Goal: Task Accomplishment & Management: Manage account settings

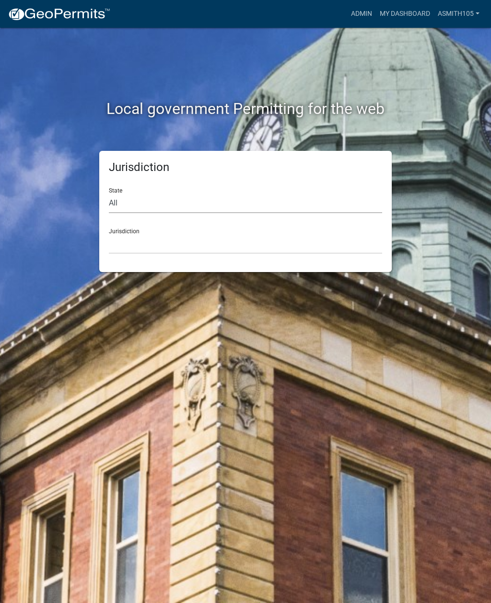
click at [160, 198] on select "All Colorado Georgia Indiana Iowa Kansas Minnesota Ohio South Carolina Wisconsin" at bounding box center [245, 204] width 273 height 20
select select "[US_STATE]"
click at [167, 246] on select "City of [GEOGRAPHIC_DATA], [US_STATE] [GEOGRAPHIC_DATA], [US_STATE][PERSON_NAME…" at bounding box center [245, 244] width 273 height 20
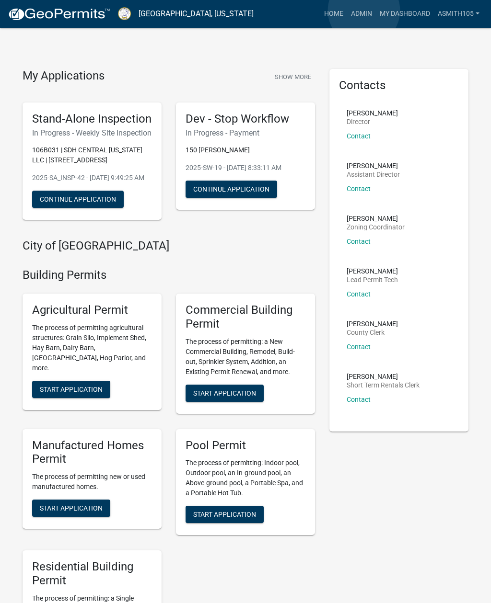
click at [364, 11] on link "Admin" at bounding box center [361, 14] width 29 height 18
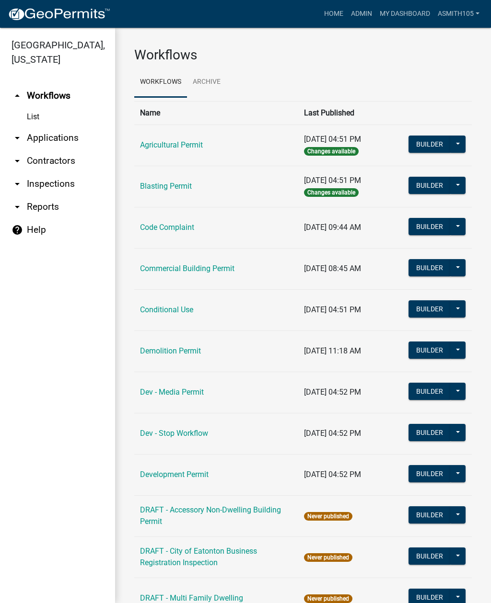
click at [175, 231] on link "Code Complaint" at bounding box center [167, 227] width 54 height 9
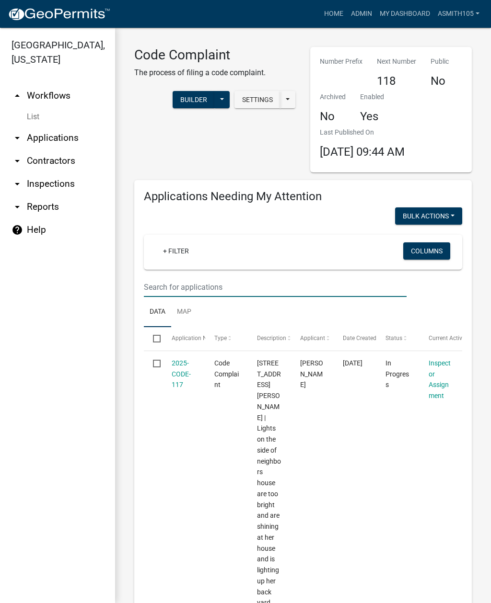
click at [189, 285] on input "text" at bounding box center [275, 288] width 263 height 20
click at [200, 286] on input "114" at bounding box center [275, 288] width 263 height 20
type input "114 briar patch"
click at [179, 364] on link "2025-CODE-86" at bounding box center [181, 374] width 19 height 30
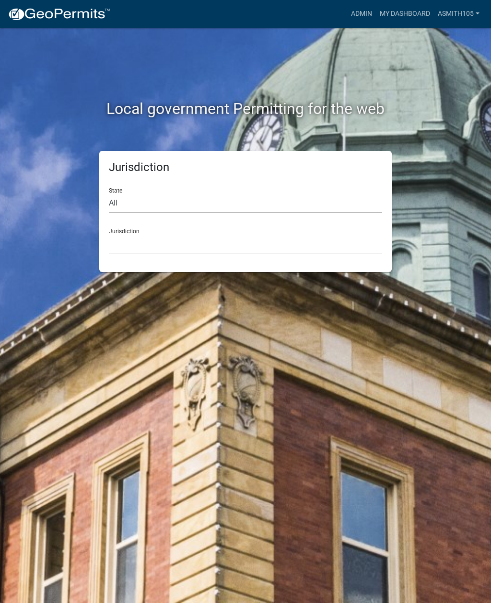
click at [154, 199] on select "All Colorado Georgia Indiana Iowa Kansas Minnesota Ohio South Carolina Wisconsin" at bounding box center [245, 204] width 273 height 20
select select "Georgia"
click at [193, 243] on select "City of Bainbridge, Georgia Cook County, Georgia Crawford County, Georgia Gilme…" at bounding box center [245, 244] width 273 height 20
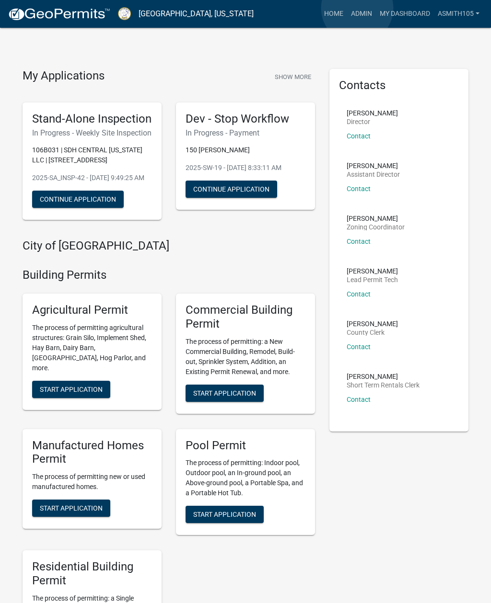
click at [357, 9] on link "Admin" at bounding box center [361, 14] width 29 height 18
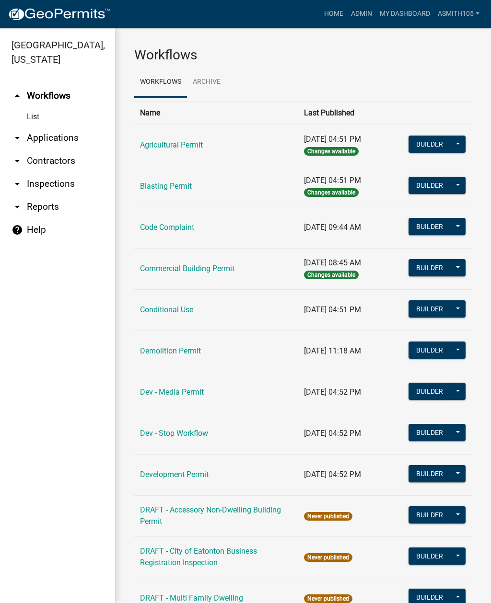
click at [154, 225] on link "Code Complaint" at bounding box center [167, 227] width 54 height 9
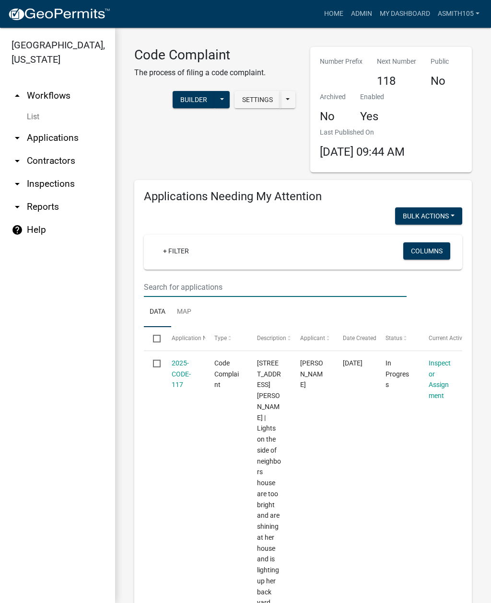
click at [184, 280] on input "text" at bounding box center [275, 288] width 263 height 20
type input "114 briar patch"
click at [174, 373] on link "2025-CODE-86" at bounding box center [181, 374] width 19 height 30
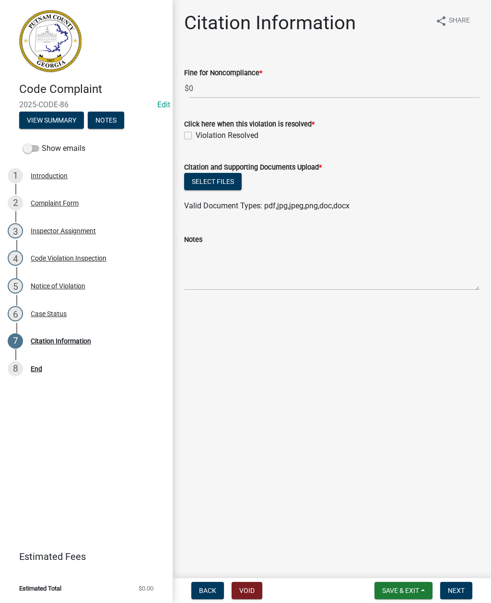
click at [64, 260] on div "Code Violation Inspection" at bounding box center [69, 258] width 76 height 7
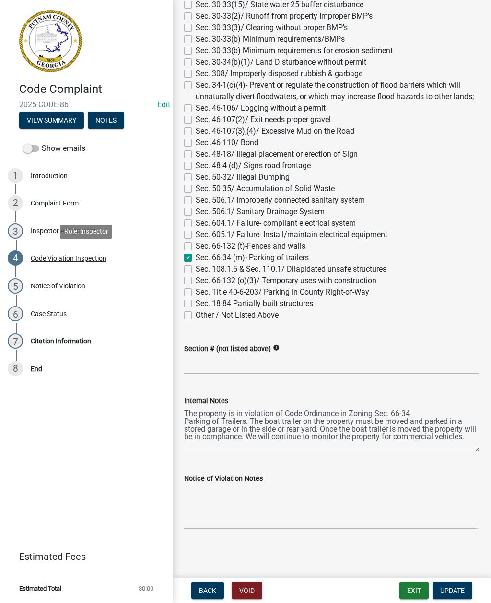
scroll to position [926, 0]
click at [59, 285] on div "Notice of Violation" at bounding box center [58, 286] width 55 height 7
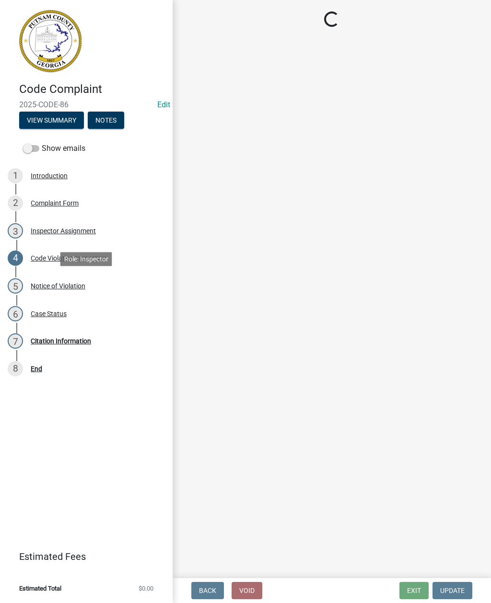
scroll to position [0, 0]
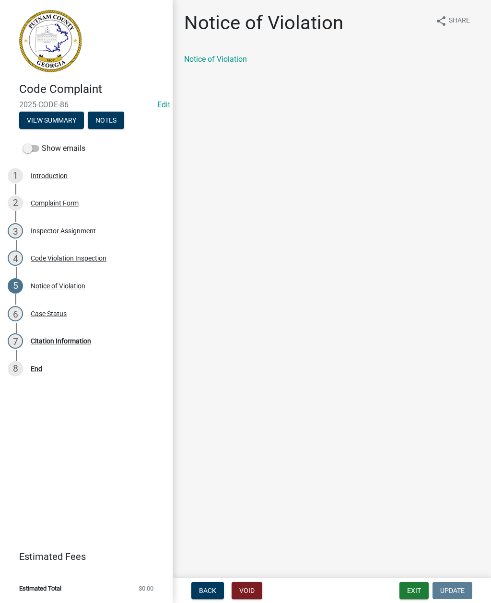
click at [232, 57] on link "Notice of Violation" at bounding box center [215, 59] width 63 height 9
click at [65, 231] on div "Inspector Assignment" at bounding box center [63, 231] width 65 height 7
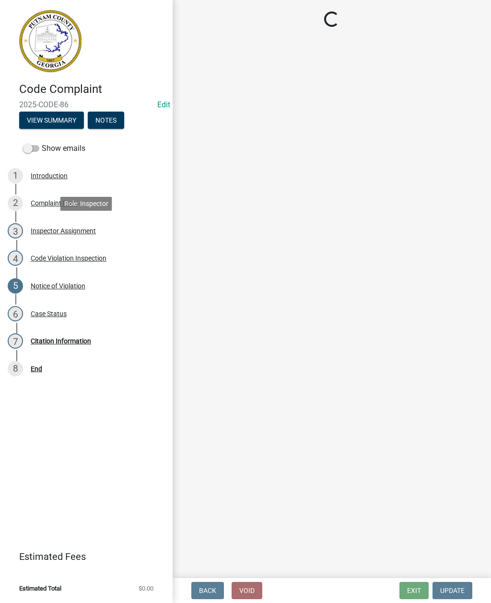
select select "a0ea4169-8540-4a2c-b9f4-cf4c1ffdeb95"
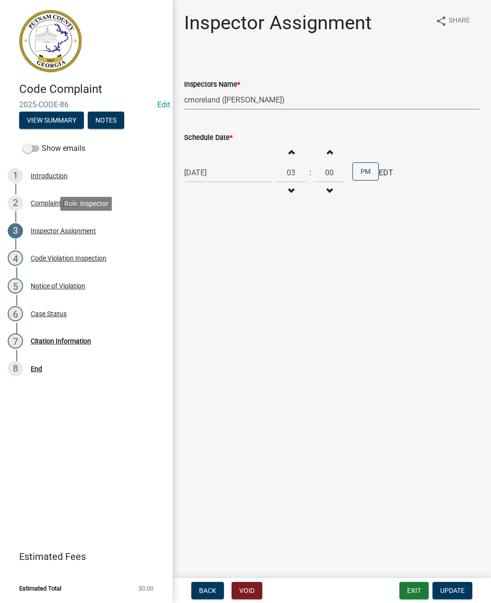
click at [310, 98] on select "Select Item... mrivera (Michele Rivera) jstokes (Jerry Stokes) asmith105 (Antho…" at bounding box center [331, 100] width 295 height 20
click at [51, 315] on div "Case Status" at bounding box center [49, 314] width 36 height 7
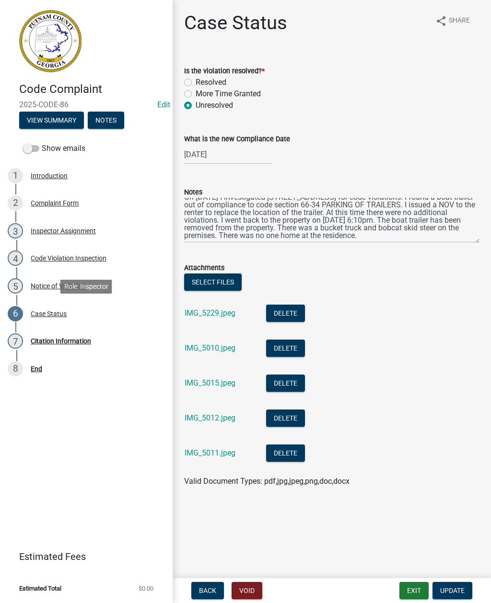
scroll to position [8, 0]
click at [232, 152] on div "08/07/2025" at bounding box center [228, 155] width 88 height 20
select select "8"
select select "2025"
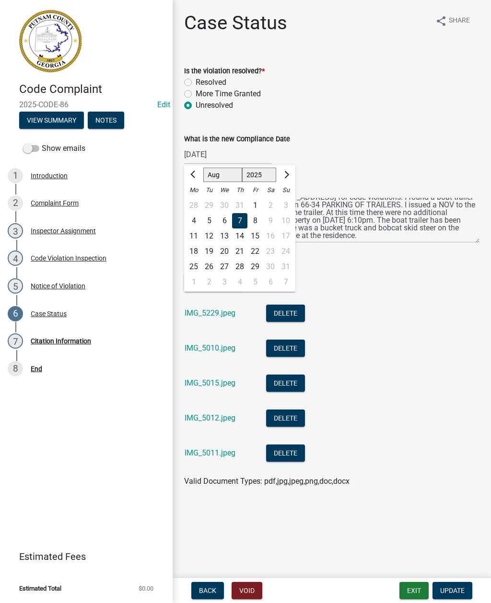
click at [210, 236] on div "12" at bounding box center [208, 236] width 15 height 15
type input "08/12/2025"
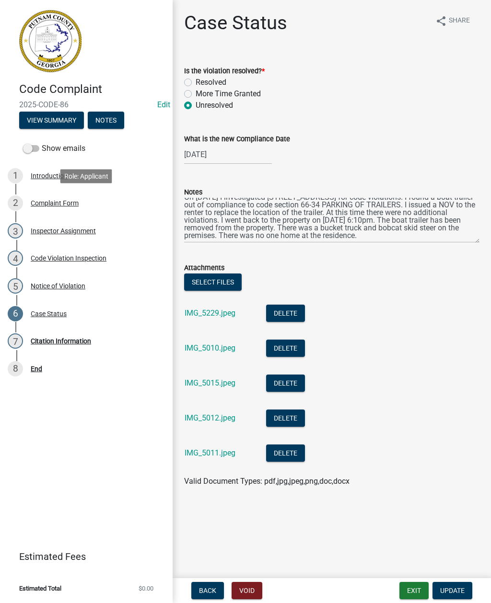
click at [55, 203] on div "Complaint Form" at bounding box center [55, 203] width 48 height 7
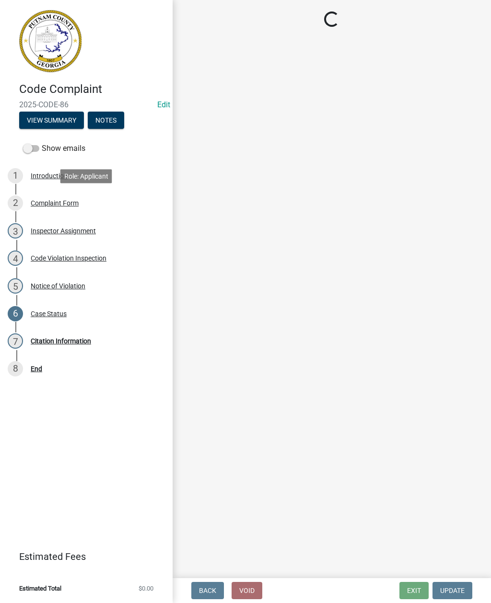
select select "76170ab1-b25a-468b-8231-d5eb0e85b261"
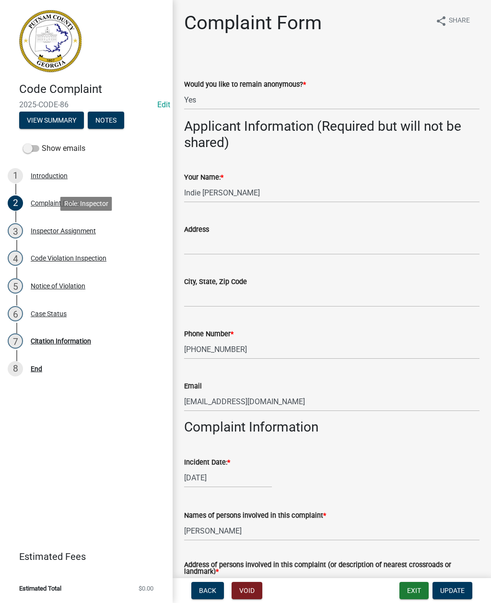
click at [70, 232] on div "Inspector Assignment" at bounding box center [63, 231] width 65 height 7
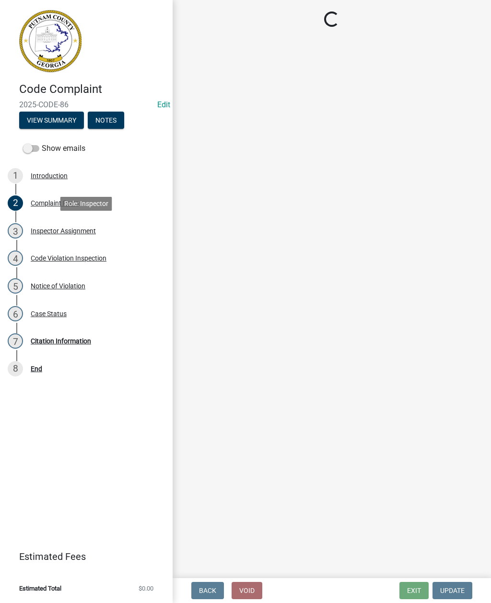
select select "a0ea4169-8540-4a2c-b9f4-cf4c1ffdeb95"
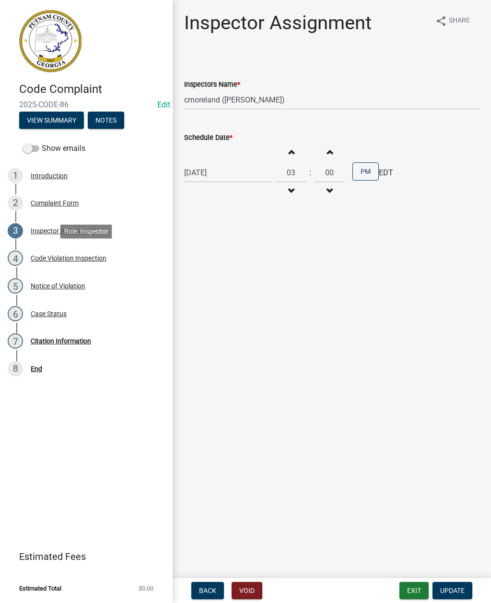
click at [70, 260] on div "Code Violation Inspection" at bounding box center [69, 258] width 76 height 7
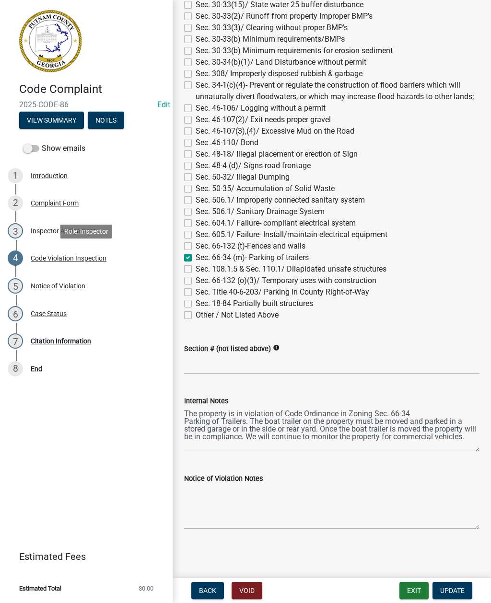
scroll to position [926, 0]
click at [283, 344] on div "Section # (not listed above) info" at bounding box center [331, 349] width 295 height 12
click at [270, 358] on input "Section # (not listed above)" at bounding box center [331, 365] width 295 height 20
click at [279, 348] on icon "info" at bounding box center [276, 348] width 7 height 7
click at [348, 348] on div "Type in the section # for the complaint here if it is not listed above." at bounding box center [352, 348] width 131 height 28
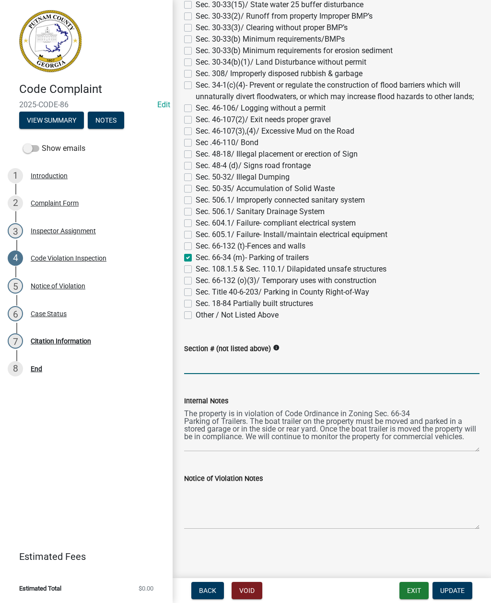
click at [246, 367] on input "Section # (not listed above)" at bounding box center [331, 365] width 295 height 20
type input "Parking Commercial Vehicle in a Residential Zone"
click at [281, 341] on div "Section # (not listed above) info Parking Commercial Vehicle in a Residential Z…" at bounding box center [331, 352] width 295 height 45
click at [271, 346] on label "Section # (not listed above)" at bounding box center [227, 349] width 87 height 7
click at [273, 355] on input "Parking Commercial Vehicle in a Residential Zone" at bounding box center [331, 365] width 295 height 20
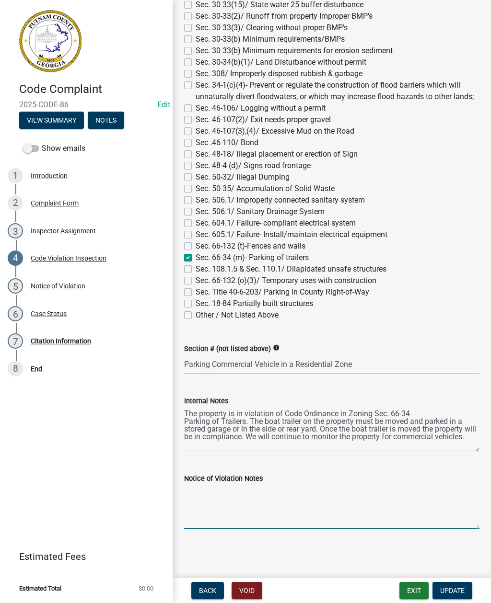
click at [235, 504] on textarea "Notice of Violation Notes" at bounding box center [331, 507] width 295 height 45
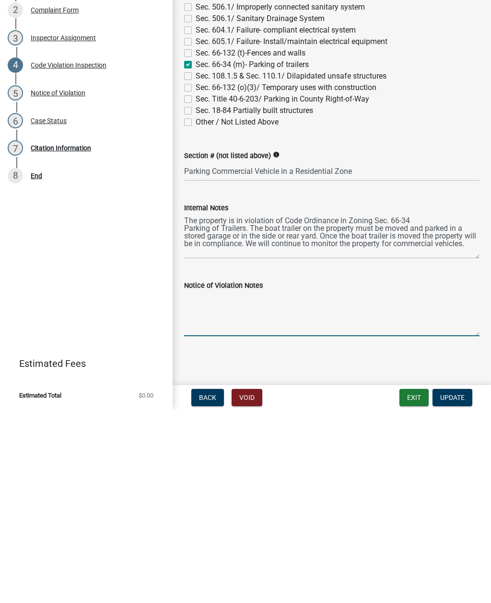
click at [205, 485] on textarea "Notice of Violation Notes" at bounding box center [331, 507] width 295 height 45
paste textarea "PUTNAM COUNTY CODE ENFORCEMENT 123 Old Phoenix Road NE Eatonton, GA 31024 (706)…"
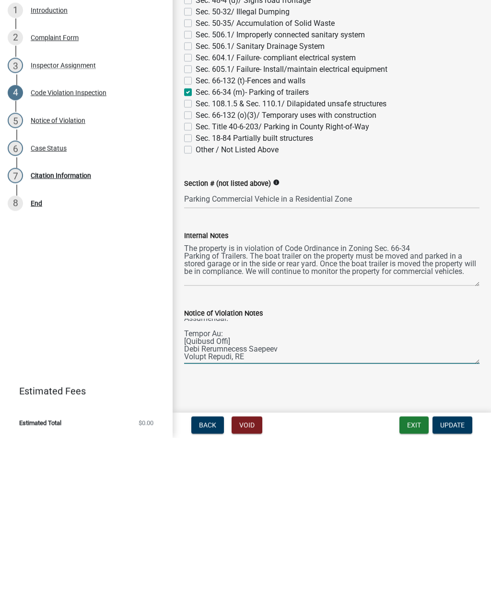
click at [277, 485] on textarea "Notice of Violation Notes" at bounding box center [331, 507] width 295 height 45
click at [265, 485] on textarea "Notice of Violation Notes" at bounding box center [331, 507] width 295 height 45
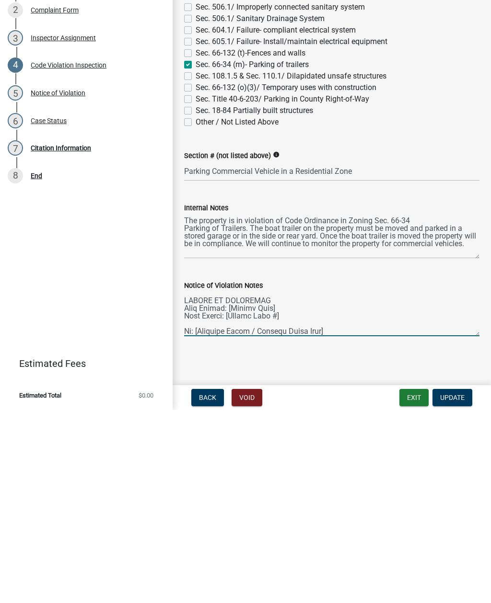
scroll to position [926, 0]
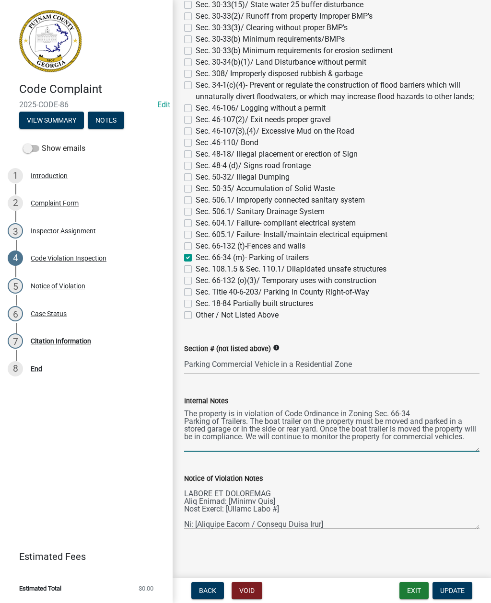
click at [185, 414] on textarea "The property is in violation of Code Ordinance in Zoning Sec. 66-34 Parking of …" at bounding box center [331, 429] width 295 height 45
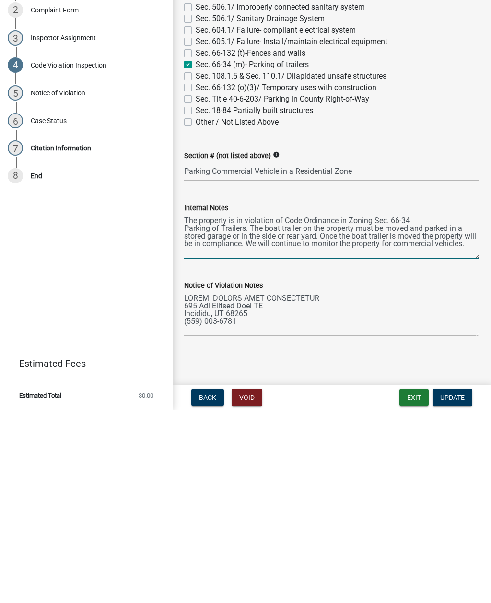
scroll to position [0, 0]
click at [247, 485] on textarea "Notice of Violation Notes" at bounding box center [331, 507] width 295 height 45
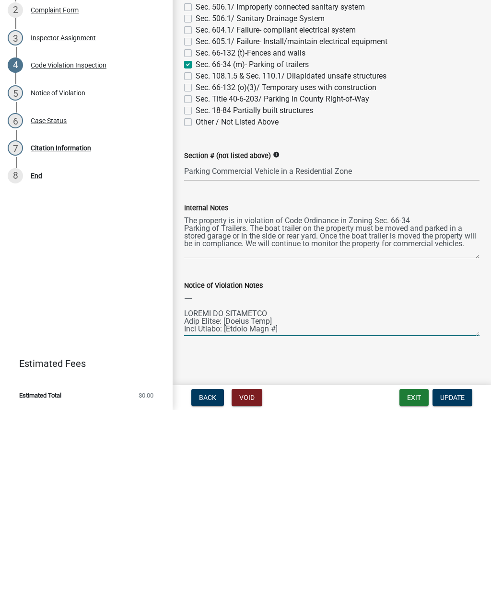
click at [212, 485] on textarea "Notice of Violation Notes" at bounding box center [331, 507] width 295 height 45
click at [178, 460] on div "Notice of Violation Notes" at bounding box center [332, 495] width 310 height 70
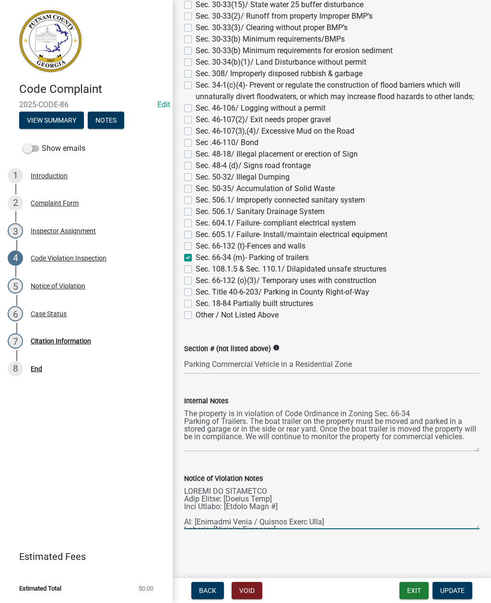
click at [185, 515] on textarea "Notice of Violation Notes" at bounding box center [331, 507] width 295 height 45
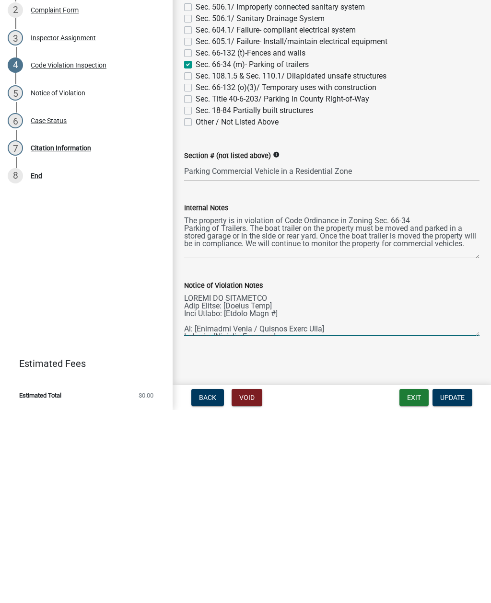
click at [279, 485] on textarea "Notice of Violation Notes" at bounding box center [331, 507] width 295 height 45
click at [272, 485] on textarea "Notice of Violation Notes" at bounding box center [331, 507] width 295 height 45
click at [288, 485] on textarea "Notice of Violation Notes" at bounding box center [331, 507] width 295 height 45
click at [376, 485] on textarea "Notice of Violation Notes" at bounding box center [331, 507] width 295 height 45
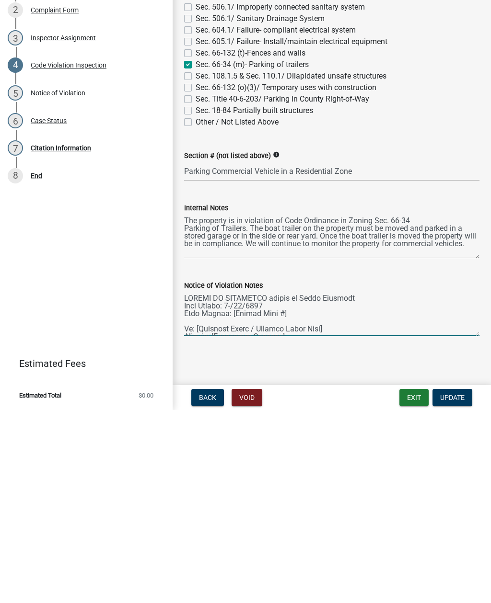
click at [284, 485] on textarea "Notice of Violation Notes" at bounding box center [331, 507] width 295 height 45
click at [300, 485] on textarea "Notice of Violation Notes" at bounding box center [331, 507] width 295 height 45
click at [227, 485] on textarea "Notice of Violation Notes" at bounding box center [331, 507] width 295 height 45
click at [299, 485] on textarea "Notice of Violation Notes" at bounding box center [331, 507] width 295 height 45
click at [263, 485] on textarea "Notice of Violation Notes" at bounding box center [331, 507] width 295 height 45
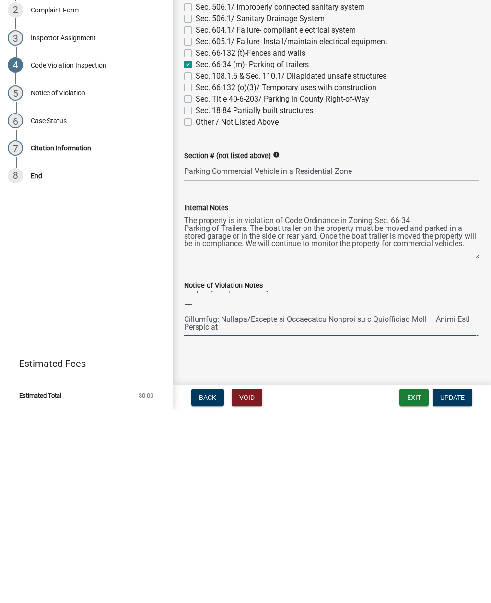
scroll to position [54, 0]
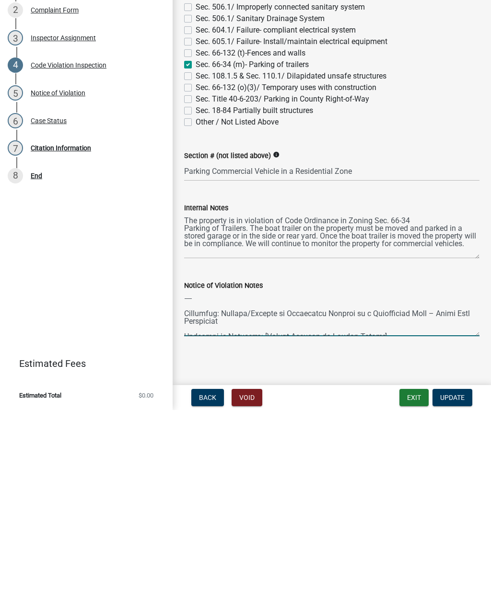
click at [210, 485] on textarea "Notice of Violation Notes" at bounding box center [331, 507] width 295 height 45
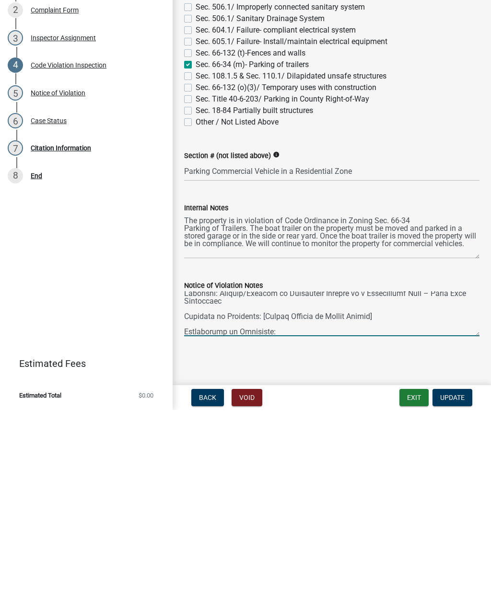
scroll to position [46, 0]
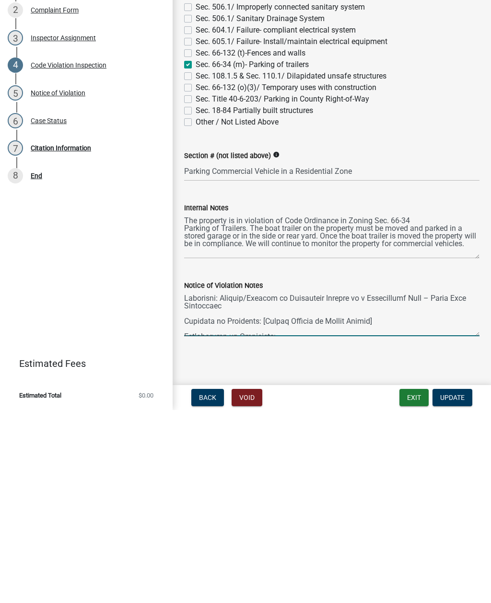
click at [231, 485] on textarea "Notice of Violation Notes" at bounding box center [331, 507] width 295 height 45
click at [185, 485] on textarea "Notice of Violation Notes" at bounding box center [331, 507] width 295 height 45
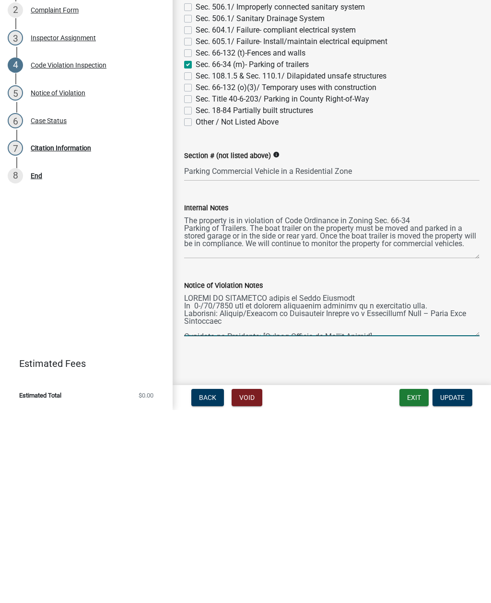
scroll to position [0, 0]
click at [467, 485] on textarea "Notice of Violation Notes" at bounding box center [331, 507] width 295 height 45
click at [463, 485] on textarea "Notice of Violation Notes" at bounding box center [331, 507] width 295 height 45
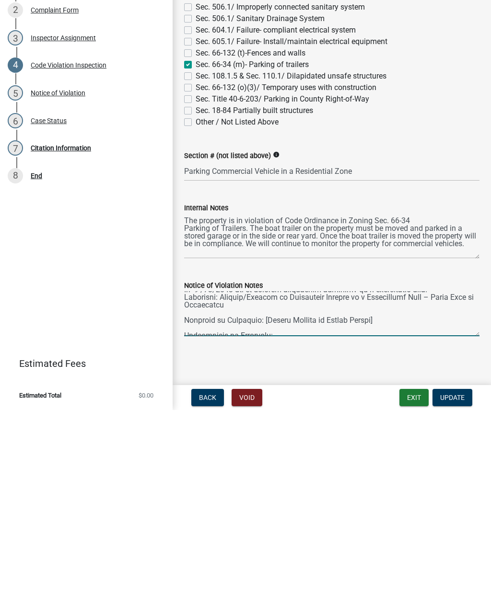
scroll to position [18, 0]
click at [180, 460] on div "Notice of Violation Notes" at bounding box center [332, 495] width 310 height 70
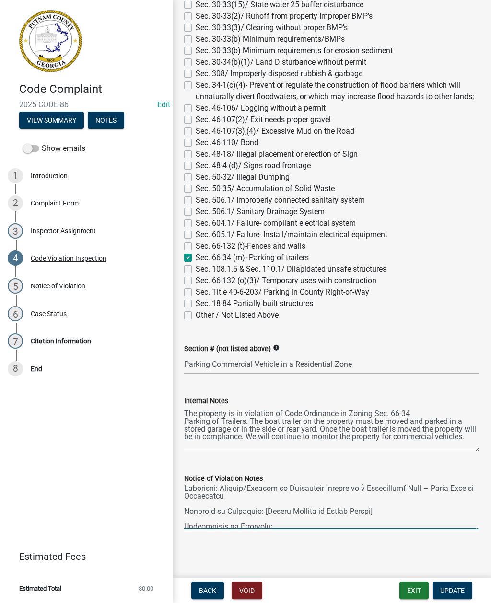
click at [186, 510] on textarea "Notice of Violation Notes" at bounding box center [331, 507] width 295 height 45
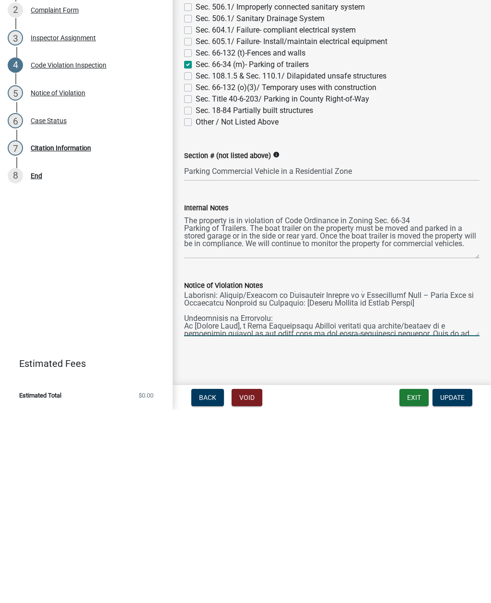
click at [416, 485] on textarea "Notice of Violation Notes" at bounding box center [331, 507] width 295 height 45
click at [266, 485] on textarea "Notice of Violation Notes" at bounding box center [331, 507] width 295 height 45
click at [273, 485] on textarea "Notice of Violation Notes" at bounding box center [331, 507] width 295 height 45
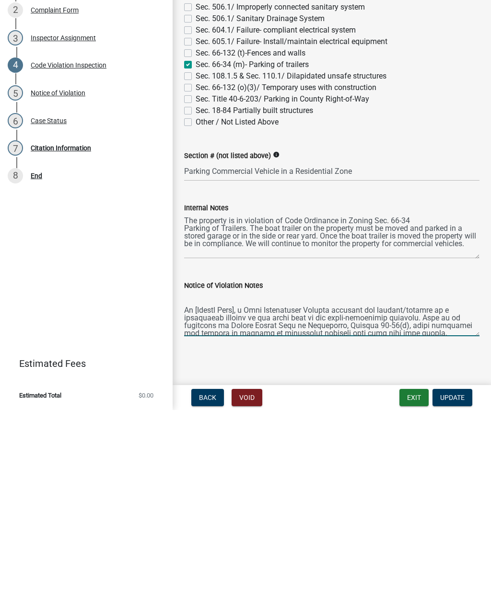
scroll to position [35, 0]
click at [182, 460] on div "Notice of Violation Notes" at bounding box center [332, 495] width 310 height 70
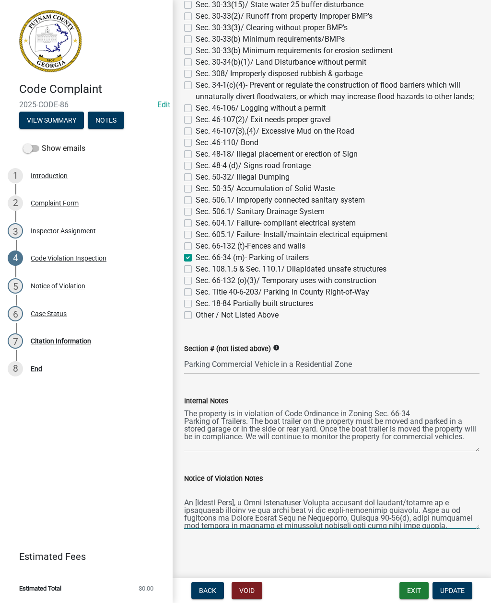
click at [185, 502] on textarea "Notice of Violation Notes" at bounding box center [331, 507] width 295 height 45
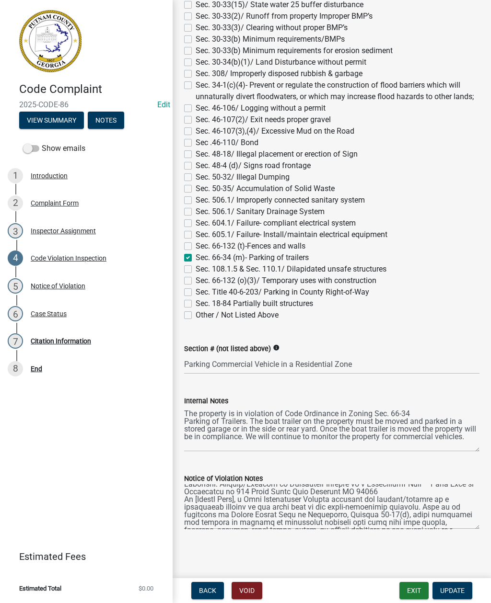
scroll to position [21, 0]
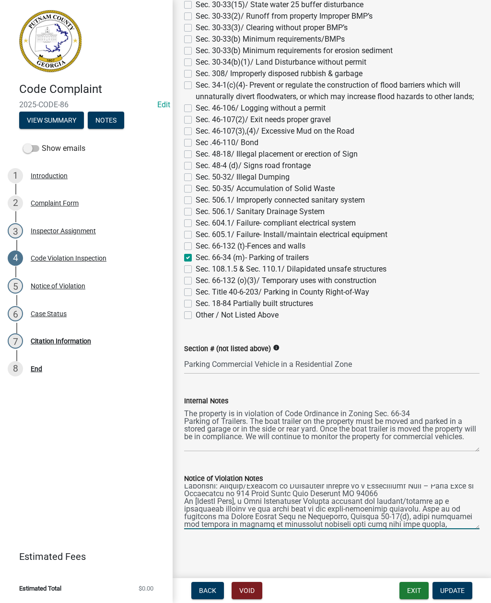
click at [235, 500] on textarea "Notice of Violation Notes" at bounding box center [331, 507] width 295 height 45
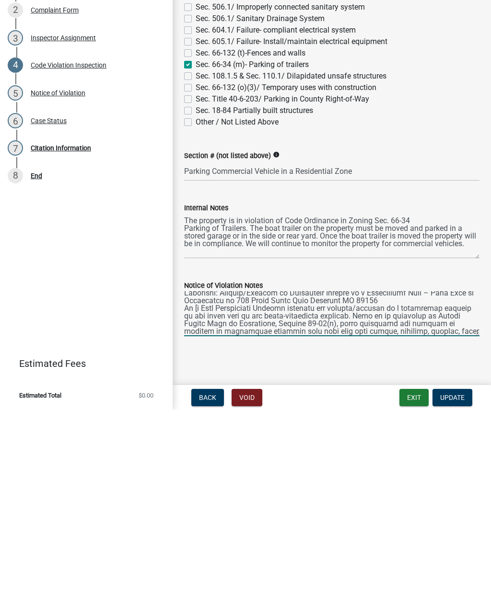
click at [199, 485] on textarea "Notice of Violation Notes" at bounding box center [331, 507] width 295 height 45
click at [249, 485] on textarea "Notice of Violation Notes" at bounding box center [331, 507] width 295 height 45
click at [206, 485] on textarea "Notice of Violation Notes" at bounding box center [331, 507] width 295 height 45
click at [296, 485] on textarea "Notice of Violation Notes" at bounding box center [331, 507] width 295 height 45
click at [316, 485] on textarea "Notice of Violation Notes" at bounding box center [331, 507] width 295 height 45
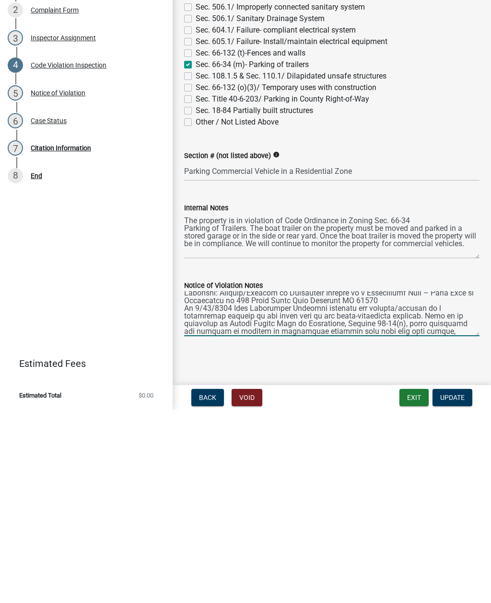
click at [459, 485] on textarea "Notice of Violation Notes" at bounding box center [331, 507] width 295 height 45
click at [478, 485] on textarea "Notice of Violation Notes" at bounding box center [331, 507] width 295 height 45
click at [476, 485] on textarea "Notice of Violation Notes" at bounding box center [331, 507] width 295 height 45
click at [187, 485] on textarea "Notice of Violation Notes" at bounding box center [331, 507] width 295 height 45
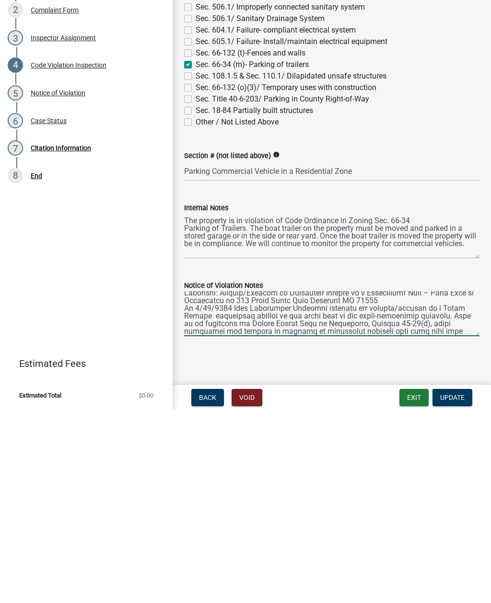
click at [267, 485] on textarea "Notice of Violation Notes" at bounding box center [331, 507] width 295 height 45
click at [188, 485] on textarea "Notice of Violation Notes" at bounding box center [331, 507] width 295 height 45
click at [255, 485] on textarea "Notice of Violation Notes" at bounding box center [331, 507] width 295 height 45
click at [189, 485] on textarea "Notice of Violation Notes" at bounding box center [331, 507] width 295 height 45
click at [236, 485] on textarea "Notice of Violation Notes" at bounding box center [331, 507] width 295 height 45
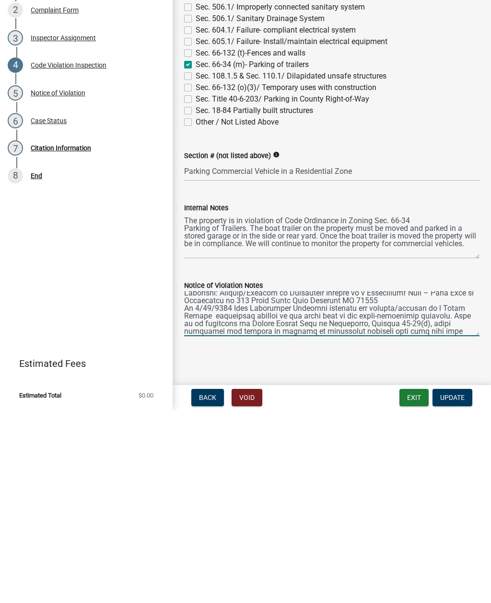
click at [195, 485] on textarea "Notice of Violation Notes" at bounding box center [331, 507] width 295 height 45
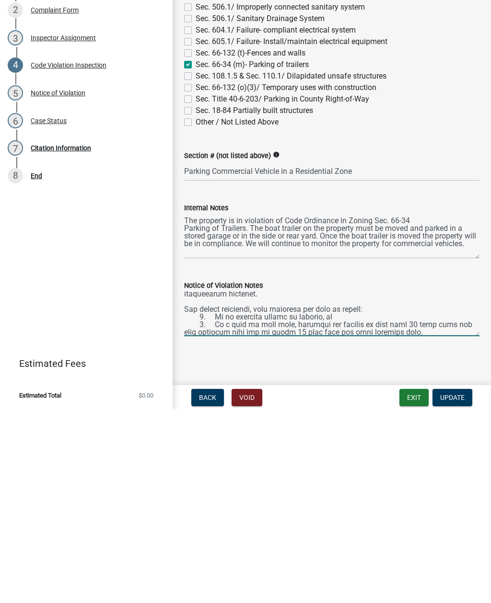
scroll to position [73, 0]
click at [185, 485] on textarea "Notice of Violation Notes" at bounding box center [331, 507] width 295 height 45
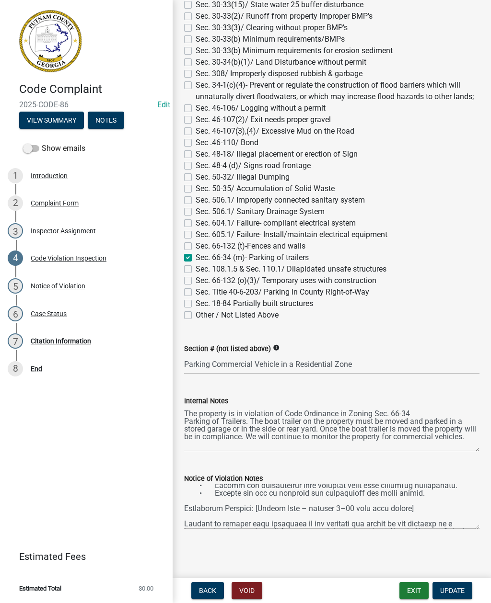
scroll to position [137, 0]
click at [430, 496] on textarea "Notice of Violation Notes" at bounding box center [331, 507] width 295 height 45
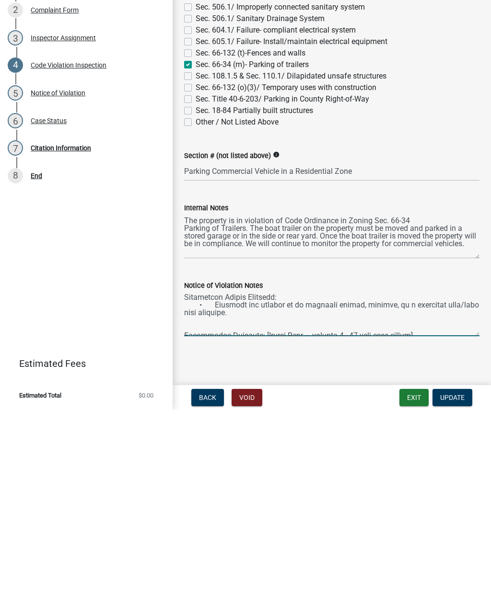
scroll to position [100, 0]
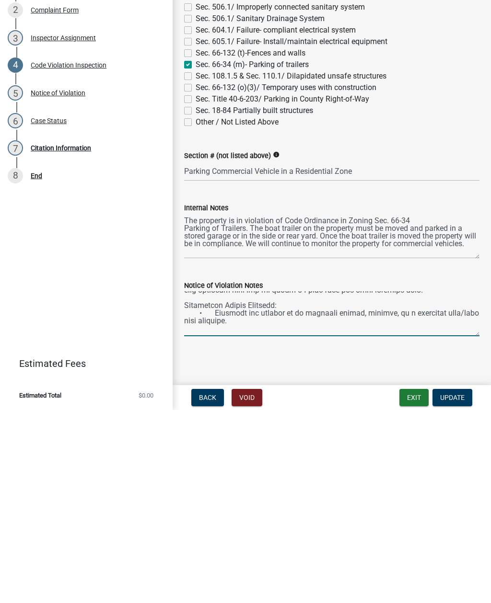
click at [241, 485] on textarea "Notice of Violation Notes" at bounding box center [331, 507] width 295 height 45
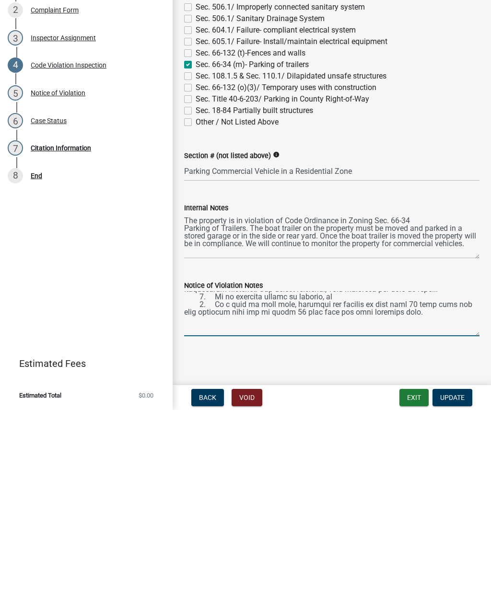
scroll to position [78, 0]
click at [405, 485] on textarea "Notice of Violation Notes" at bounding box center [331, 507] width 295 height 45
click at [423, 485] on textarea "Notice of Violation Notes" at bounding box center [331, 507] width 295 height 45
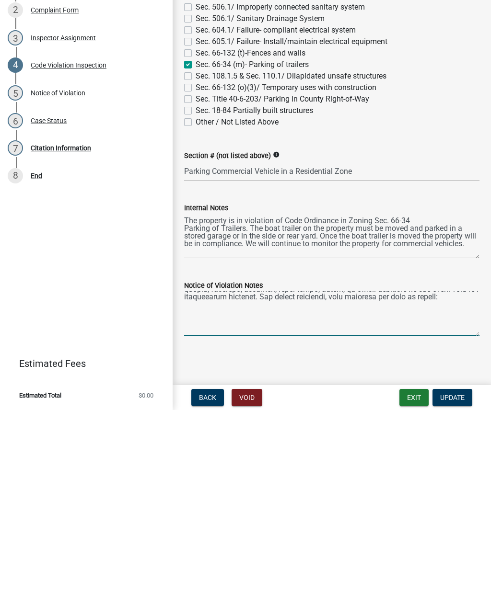
scroll to position [88, 0]
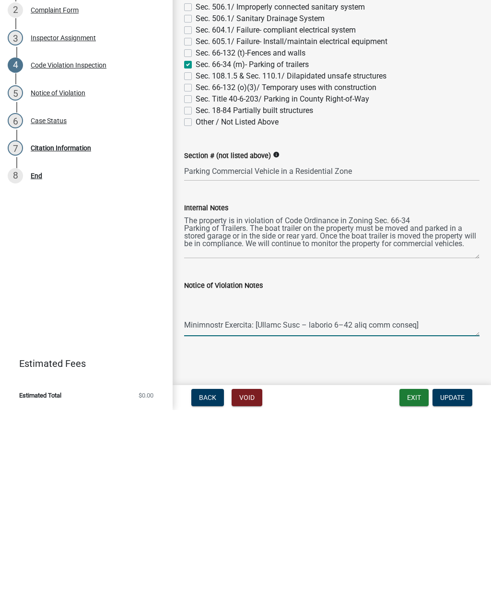
click at [184, 485] on textarea "Notice of Violation Notes" at bounding box center [331, 507] width 295 height 45
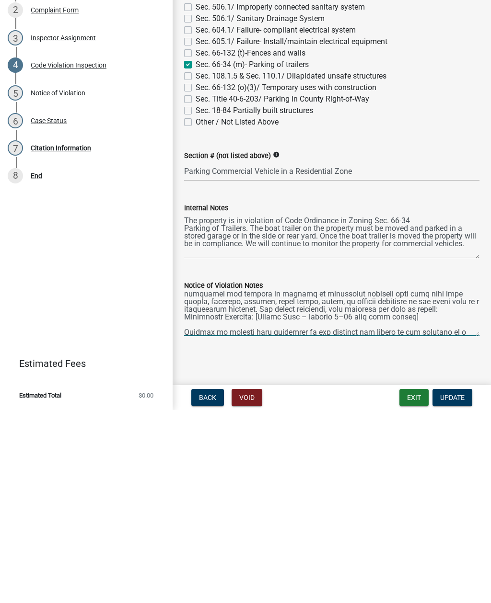
scroll to position [58, 0]
click at [409, 485] on textarea "Notice of Violation Notes" at bounding box center [331, 507] width 295 height 45
click at [428, 485] on textarea "NOTICE OF VIOLATION issued to Blade Thurmond On 8-/12/2025 due to parking comme…" at bounding box center [331, 507] width 295 height 45
click at [260, 485] on textarea "NOTICE OF VIOLATION issued to Blade Thurmond On 8-/12/2025 due to parking comme…" at bounding box center [331, 507] width 295 height 45
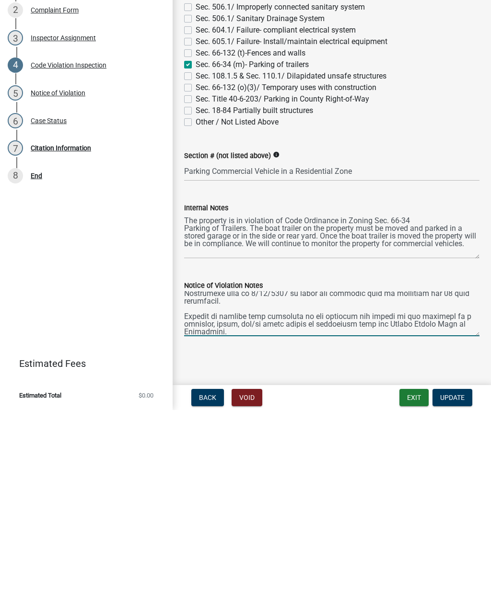
scroll to position [81, 0]
click at [185, 485] on textarea "Notice of Violation Notes" at bounding box center [331, 507] width 295 height 45
click at [476, 485] on textarea "Notice of Violation Notes" at bounding box center [331, 507] width 295 height 45
click at [187, 485] on textarea "Notice of Violation Notes" at bounding box center [331, 507] width 295 height 45
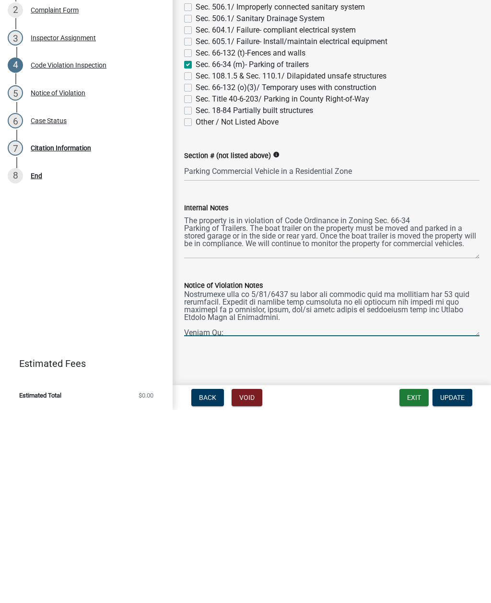
click at [261, 485] on textarea "Notice of Violation Notes" at bounding box center [331, 507] width 295 height 45
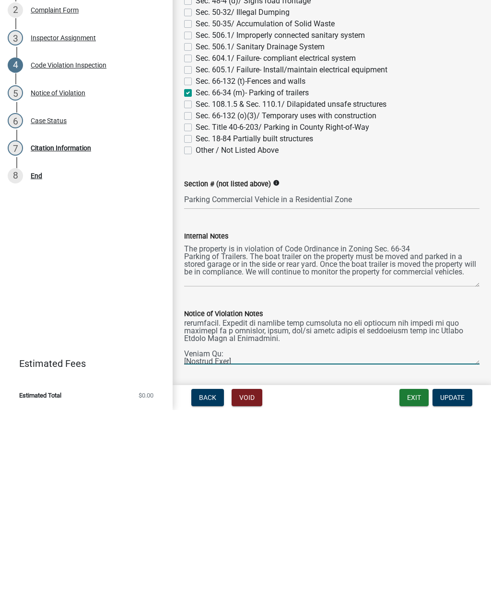
scroll to position [87, 0]
click at [257, 513] on textarea "Notice of Violation Notes" at bounding box center [331, 535] width 295 height 45
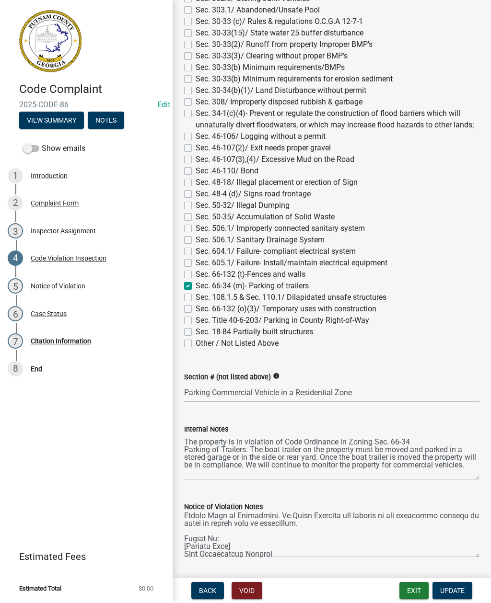
scroll to position [104, 0]
click at [272, 521] on textarea "Notice of Violation Notes" at bounding box center [331, 535] width 295 height 45
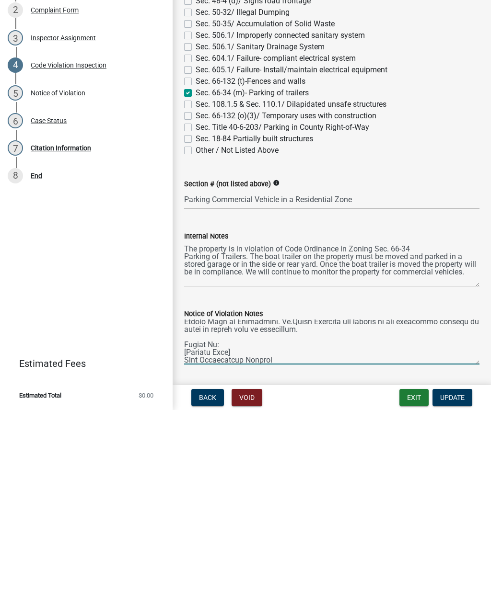
click at [273, 513] on textarea "Notice of Violation Notes" at bounding box center [331, 535] width 295 height 45
click at [265, 513] on textarea "Notice of Violation Notes" at bounding box center [331, 535] width 295 height 45
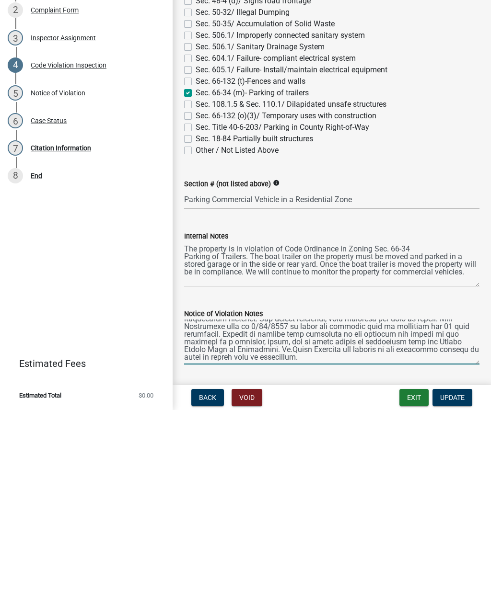
scroll to position [101, 0]
click at [283, 513] on textarea "Notice of Violation Notes" at bounding box center [331, 535] width 295 height 45
click at [250, 513] on textarea "Notice of Violation Notes" at bounding box center [331, 535] width 295 height 45
click at [420, 513] on textarea "Notice of Violation Notes" at bounding box center [331, 535] width 295 height 45
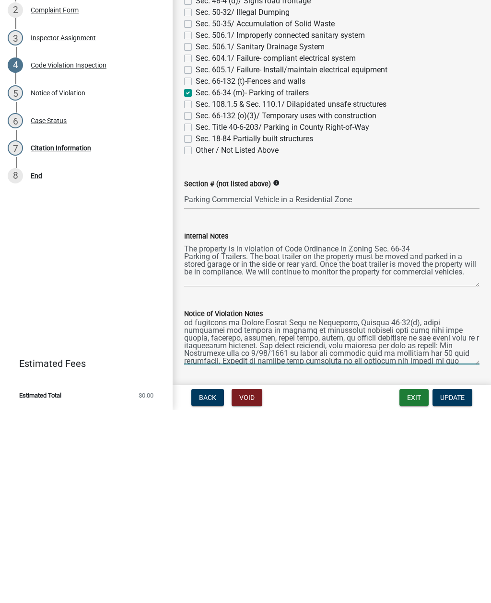
scroll to position [59, 0]
click at [303, 513] on textarea "Notice of Violation Notes" at bounding box center [331, 535] width 295 height 45
click at [391, 513] on textarea "Notice of Violation Notes" at bounding box center [331, 535] width 295 height 45
click at [238, 513] on textarea "Notice of Violation Notes" at bounding box center [331, 535] width 295 height 45
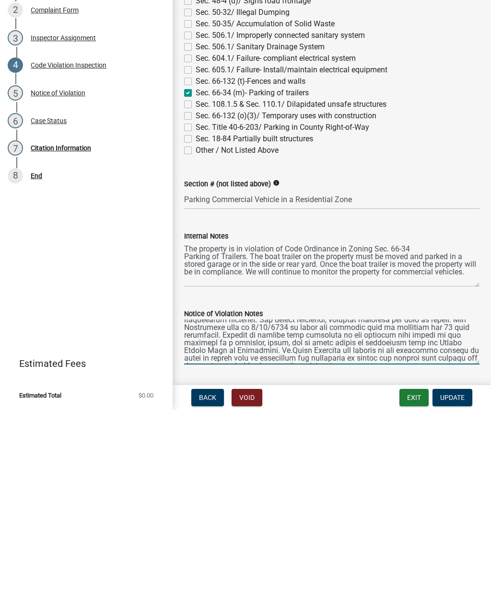
click at [330, 513] on textarea "Notice of Violation Notes" at bounding box center [331, 535] width 295 height 45
click at [234, 513] on textarea "Notice of Violation Notes" at bounding box center [331, 535] width 295 height 45
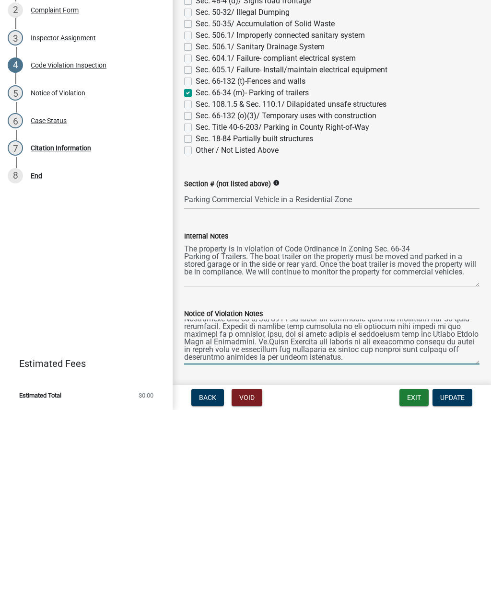
scroll to position [91, 0]
click at [359, 513] on textarea "Notice of Violation Notes" at bounding box center [331, 535] width 295 height 45
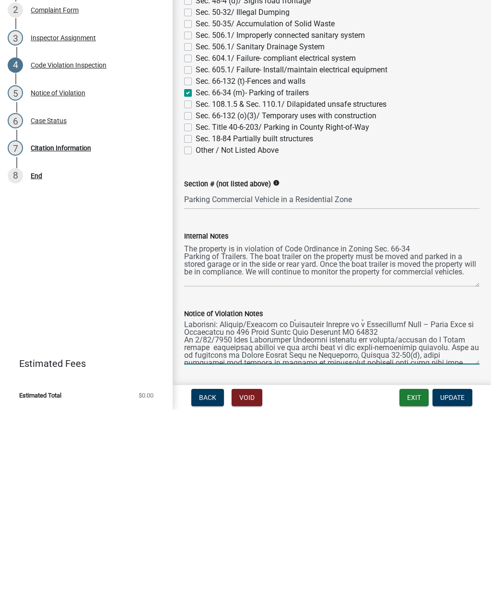
click at [207, 513] on textarea "Notice of Violation Notes" at bounding box center [331, 535] width 295 height 45
click at [272, 513] on textarea "Notice of Violation Notes" at bounding box center [331, 535] width 295 height 45
click at [354, 513] on textarea "Notice of Violation Notes" at bounding box center [331, 535] width 295 height 45
click at [476, 513] on textarea "Notice of Violation Notes" at bounding box center [331, 535] width 295 height 45
click at [352, 513] on textarea "Notice of Violation Notes" at bounding box center [331, 535] width 295 height 45
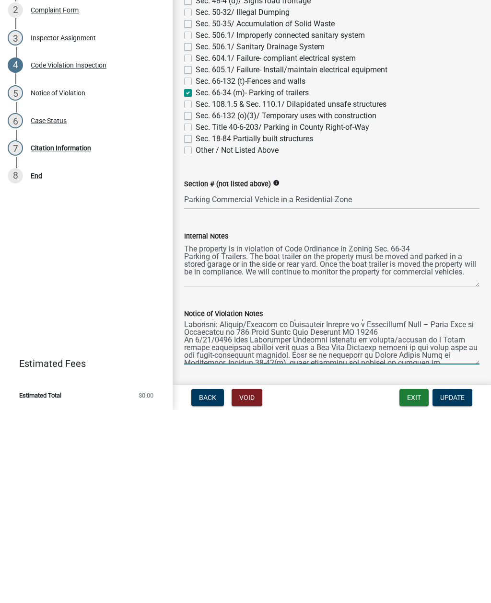
click at [364, 513] on textarea "Notice of Violation Notes" at bounding box center [331, 535] width 295 height 45
click at [467, 513] on textarea "Notice of Violation Notes" at bounding box center [331, 535] width 295 height 45
click at [378, 513] on textarea "Notice of Violation Notes" at bounding box center [331, 535] width 295 height 45
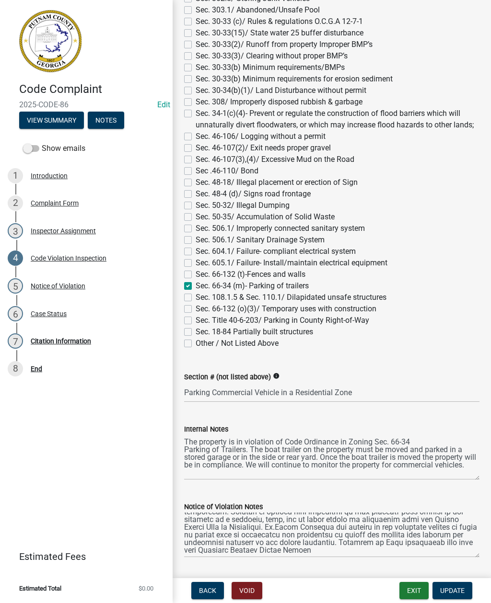
scroll to position [121, 0]
click at [336, 532] on textarea "Notice of Violation Notes" at bounding box center [331, 535] width 295 height 45
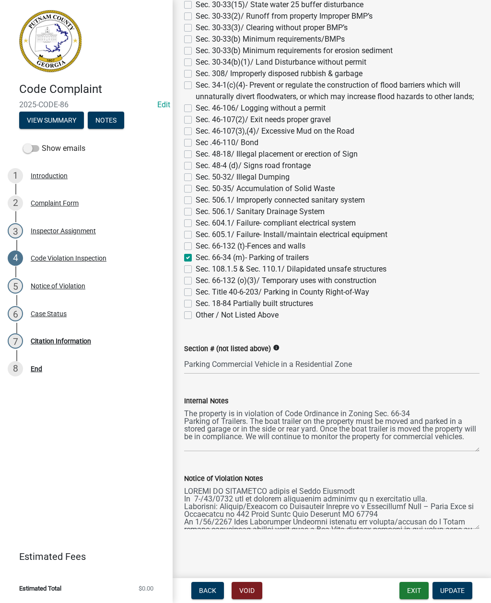
scroll to position [0, 0]
click at [181, 494] on div "Notice of Violation Notes" at bounding box center [332, 495] width 310 height 70
click at [185, 493] on textarea "Notice of Violation Notes" at bounding box center [331, 507] width 295 height 45
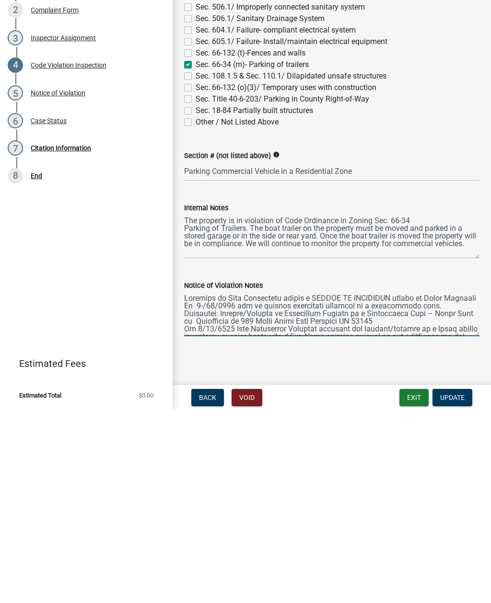
click at [416, 485] on textarea "Notice of Violation Notes" at bounding box center [331, 507] width 295 height 45
type textarea "Director of Code Compliance issued a NOTICE OF VIOLATION to Blade Thurmond On 8…"
click at [206, 485] on textarea "Notice of Violation Notes" at bounding box center [331, 507] width 295 height 45
paste textarea
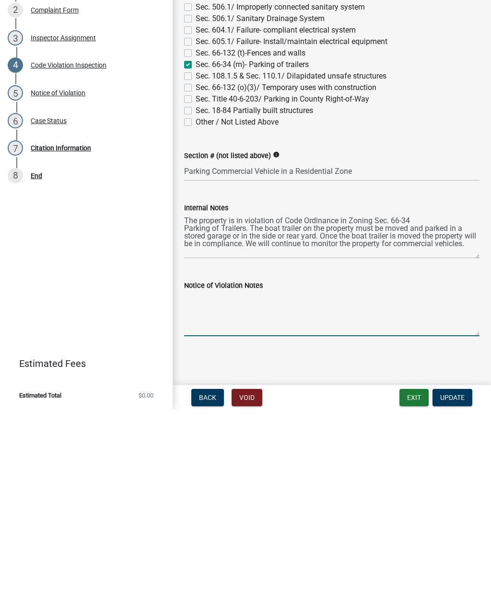
scroll to position [926, 0]
click at [236, 485] on textarea "Notice of Violation Notes" at bounding box center [331, 507] width 295 height 45
click at [445, 485] on textarea "Notice of Violation Notes" at bounding box center [331, 507] width 295 height 45
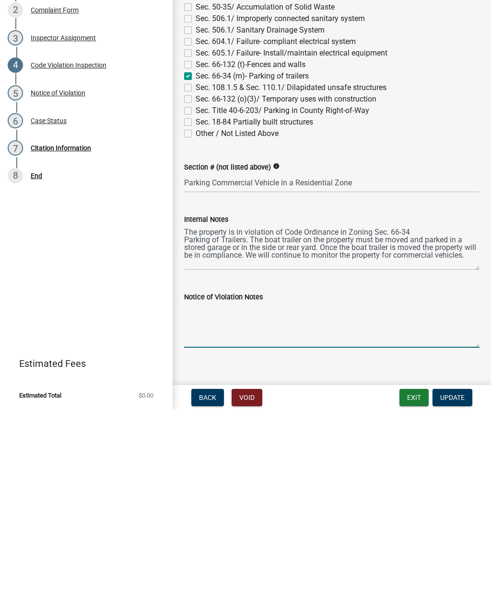
scroll to position [916, 0]
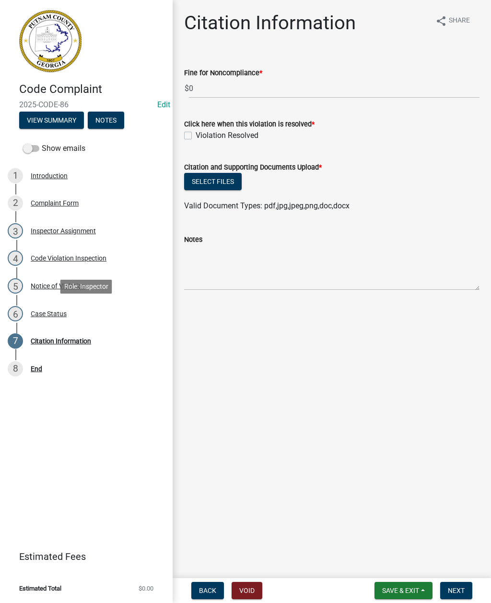
click at [48, 315] on div "Case Status" at bounding box center [49, 314] width 36 height 7
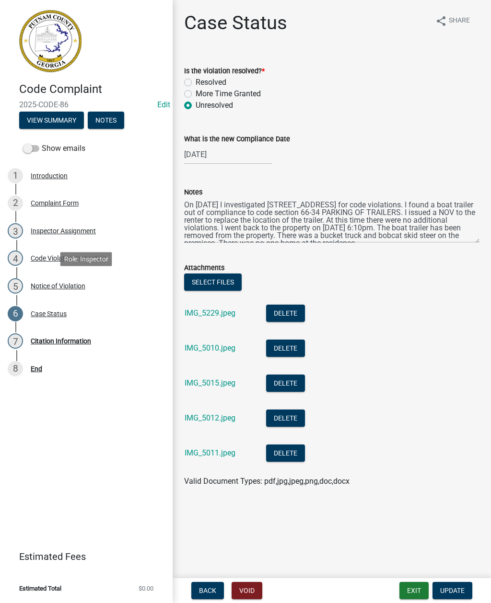
click at [42, 285] on div "Notice of Violation" at bounding box center [58, 286] width 55 height 7
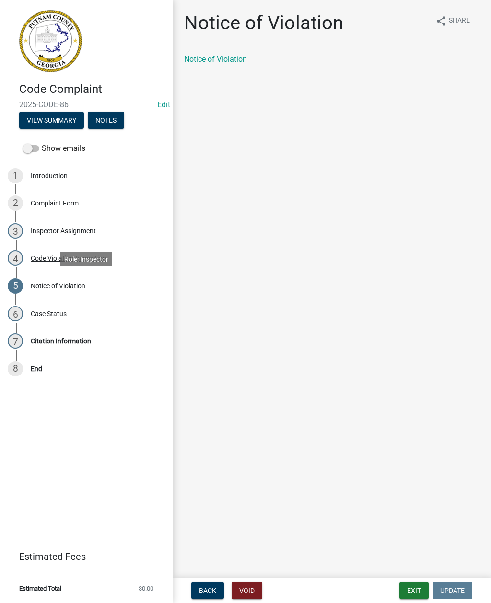
click at [214, 62] on link "Notice of Violation" at bounding box center [215, 59] width 63 height 9
click at [75, 262] on div "4 Code Violation Inspection" at bounding box center [83, 258] width 150 height 15
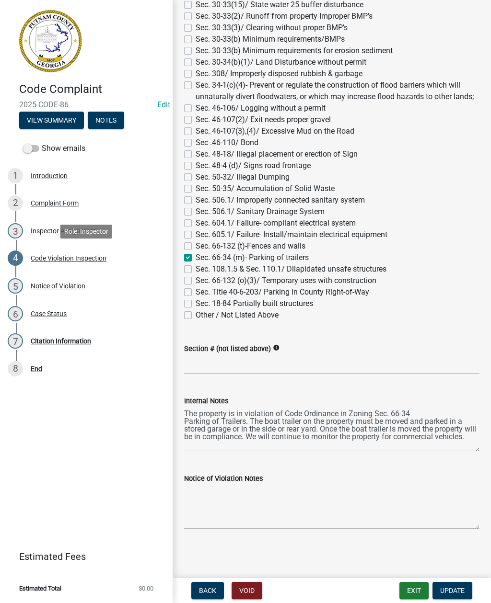
scroll to position [926, 0]
click at [265, 498] on textarea "Notice of Violation Notes" at bounding box center [331, 507] width 295 height 45
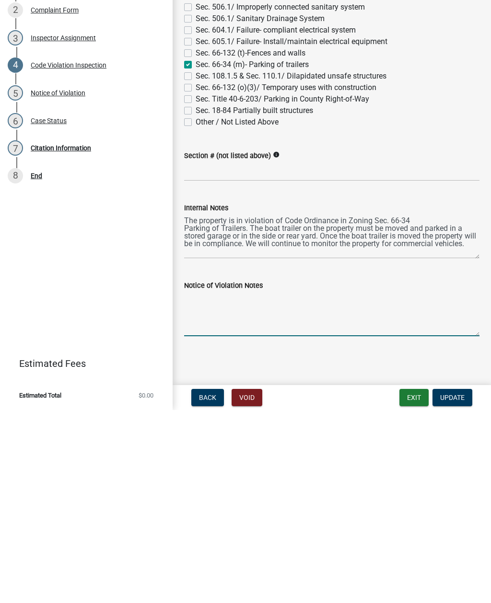
click at [208, 485] on textarea "Notice of Violation Notes" at bounding box center [331, 507] width 295 height 45
click at [302, 485] on textarea "Notice of Violation Notes" at bounding box center [331, 507] width 295 height 45
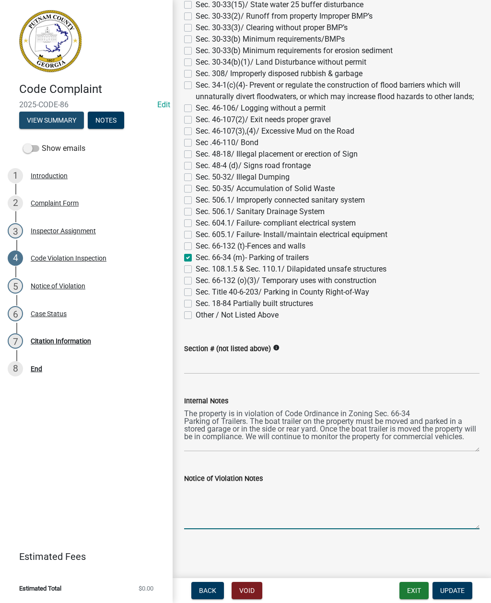
click at [47, 115] on button "View Summary" at bounding box center [51, 120] width 65 height 17
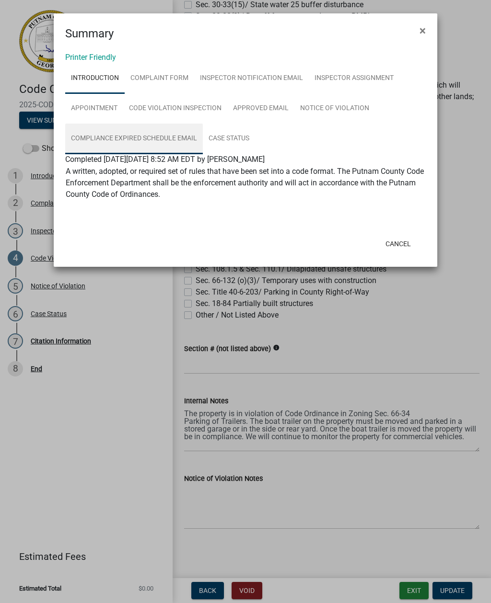
click at [134, 139] on link "Compliance Expired Schedule Email" at bounding box center [134, 139] width 138 height 31
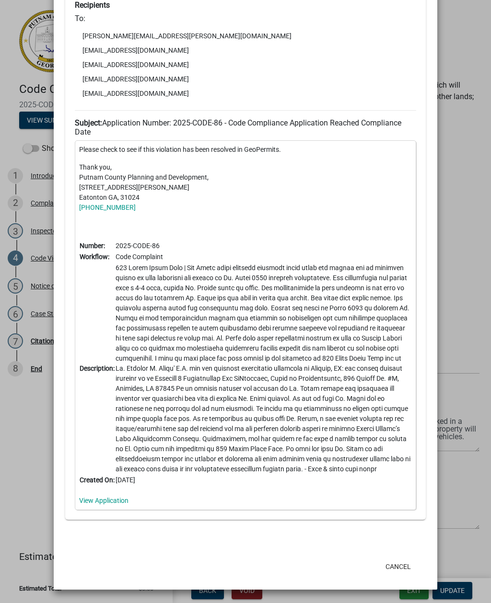
scroll to position [273, 0]
click at [95, 499] on link "View Application" at bounding box center [103, 501] width 49 height 8
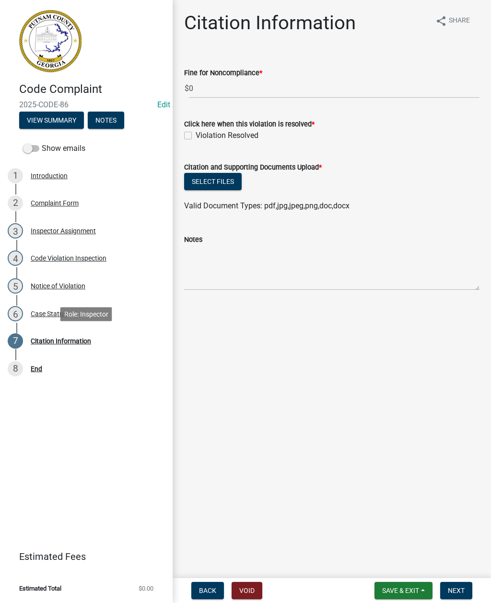
click at [59, 340] on div "Citation Information" at bounding box center [61, 341] width 60 height 7
click at [45, 312] on div "Case Status" at bounding box center [49, 314] width 36 height 7
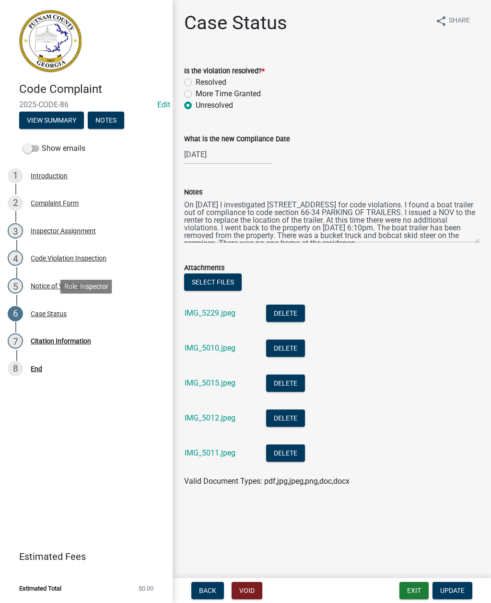
click at [47, 313] on div "Case Status" at bounding box center [49, 314] width 36 height 7
click at [44, 311] on div "Case Status" at bounding box center [49, 314] width 36 height 7
click at [59, 345] on div "Citation Information" at bounding box center [61, 341] width 60 height 7
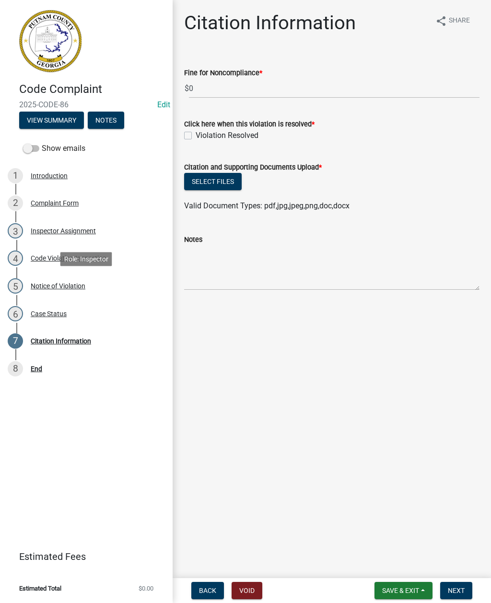
click at [54, 284] on div "Notice of Violation" at bounding box center [58, 286] width 55 height 7
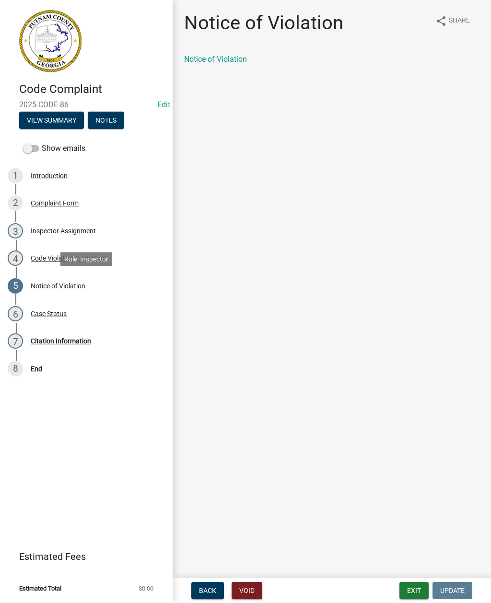
click at [229, 61] on link "Notice of Violation" at bounding box center [215, 59] width 63 height 9
click at [83, 229] on div "Inspector Assignment" at bounding box center [63, 231] width 65 height 7
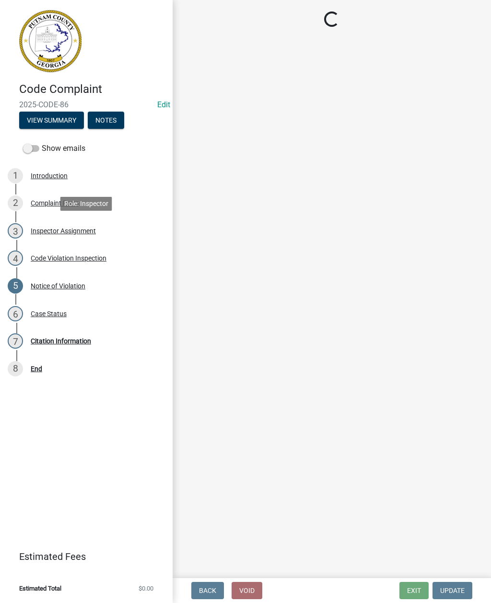
select select "a0ea4169-8540-4a2c-b9f4-cf4c1ffdeb95"
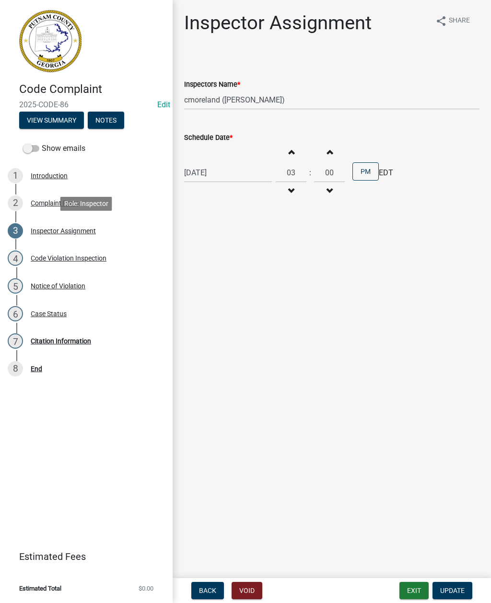
click at [52, 117] on button "View Summary" at bounding box center [51, 120] width 65 height 17
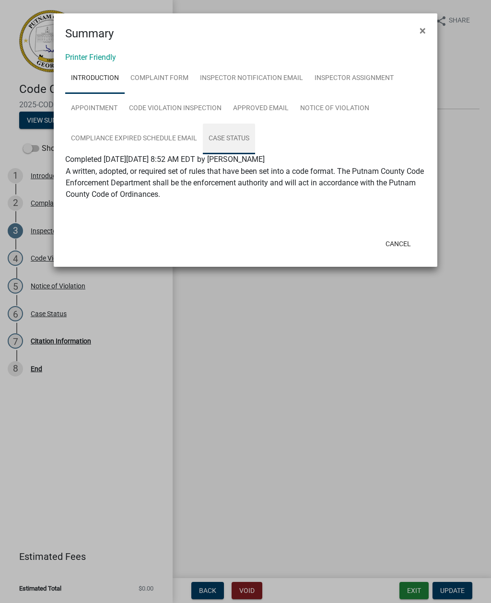
click at [231, 143] on link "Case Status" at bounding box center [229, 139] width 52 height 31
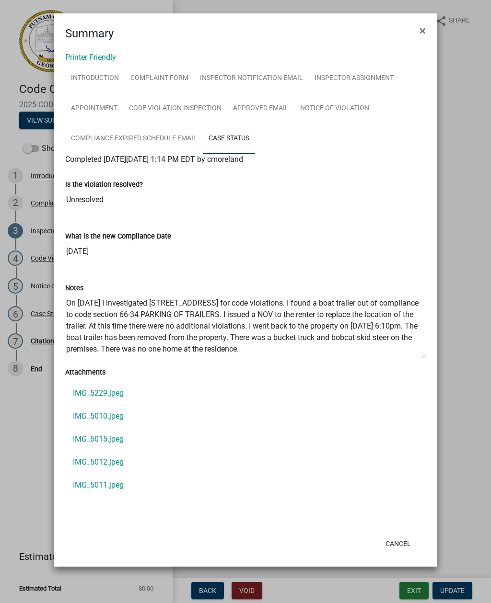
click at [9, 423] on ngb-modal-window "Summary × Printer Friendly Introduction Complaint Form Inspector Notification E…" at bounding box center [245, 301] width 491 height 603
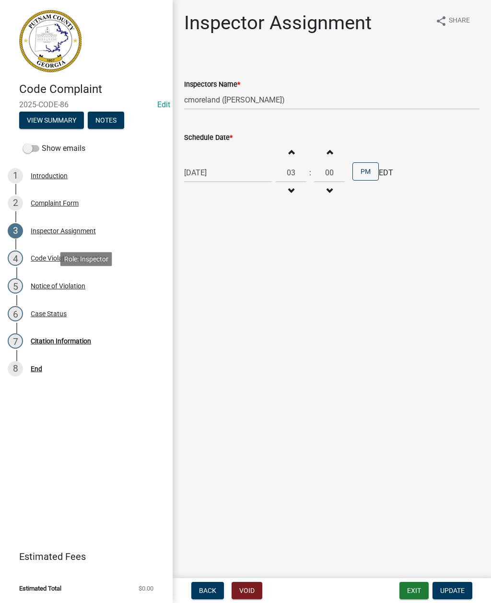
click at [73, 283] on div "Notice of Violation" at bounding box center [58, 286] width 55 height 7
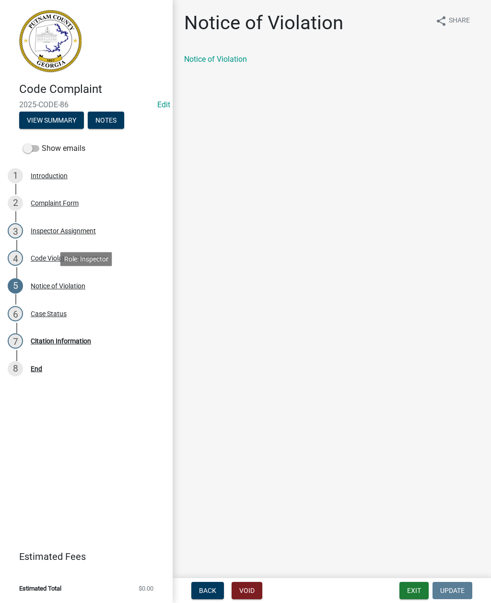
click at [59, 286] on div "Notice of Violation" at bounding box center [58, 286] width 55 height 7
click at [228, 63] on link "Notice of Violation" at bounding box center [215, 59] width 63 height 9
click at [70, 338] on div "Citation Information" at bounding box center [61, 341] width 60 height 7
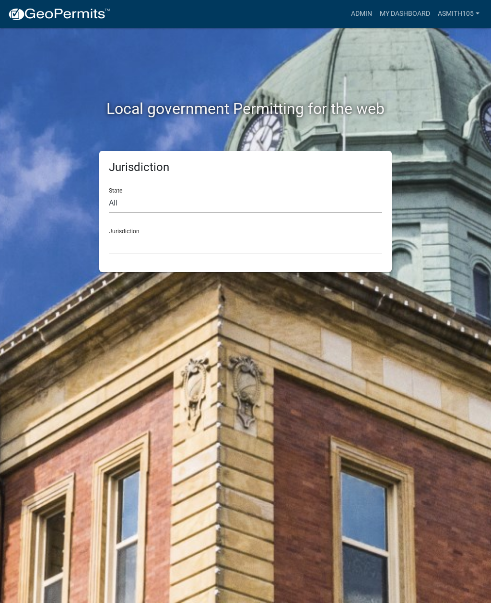
click at [170, 202] on select "All Colorado Georgia Indiana Iowa Kansas Minnesota Ohio South Carolina Wisconsin" at bounding box center [245, 204] width 273 height 20
select select "Georgia"
click at [202, 245] on select "City of Bainbridge, Georgia Cook County, Georgia Crawford County, Georgia Gilme…" at bounding box center [245, 244] width 273 height 20
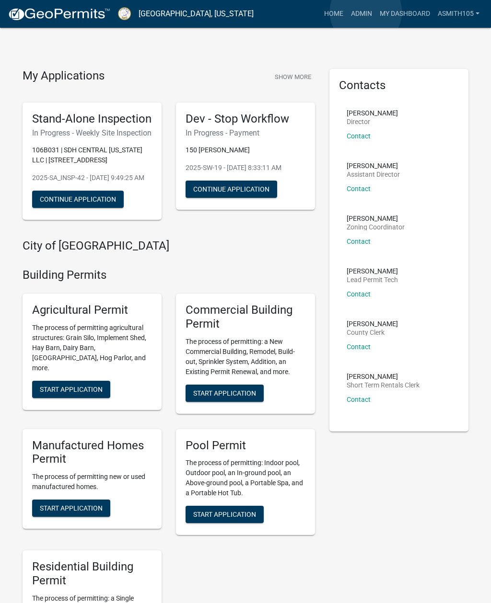
click at [366, 12] on link "Admin" at bounding box center [361, 14] width 29 height 18
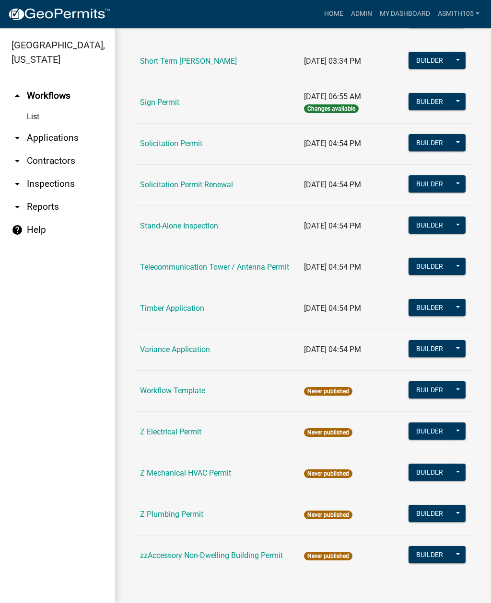
scroll to position [1279, 0]
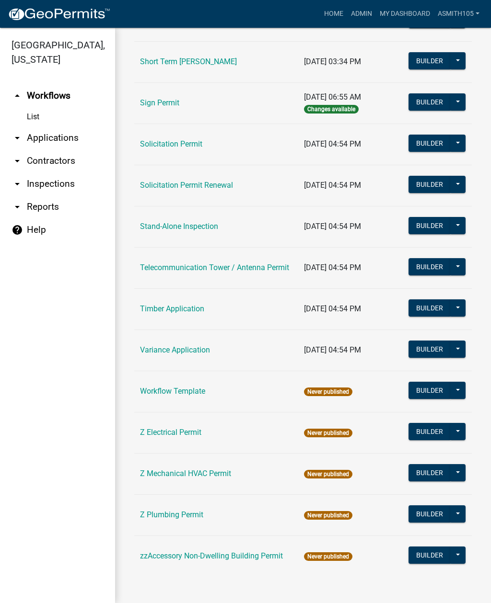
click at [47, 187] on link "arrow_drop_down Inspections" at bounding box center [57, 184] width 115 height 23
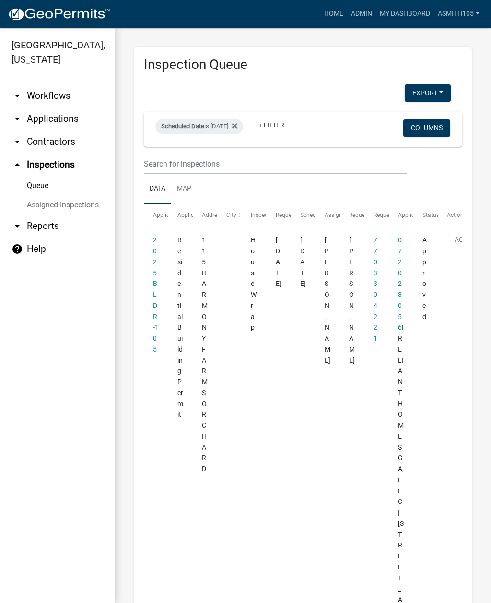
click at [40, 123] on link "arrow_drop_down Applications" at bounding box center [57, 118] width 115 height 23
